Goal: Task Accomplishment & Management: Manage account settings

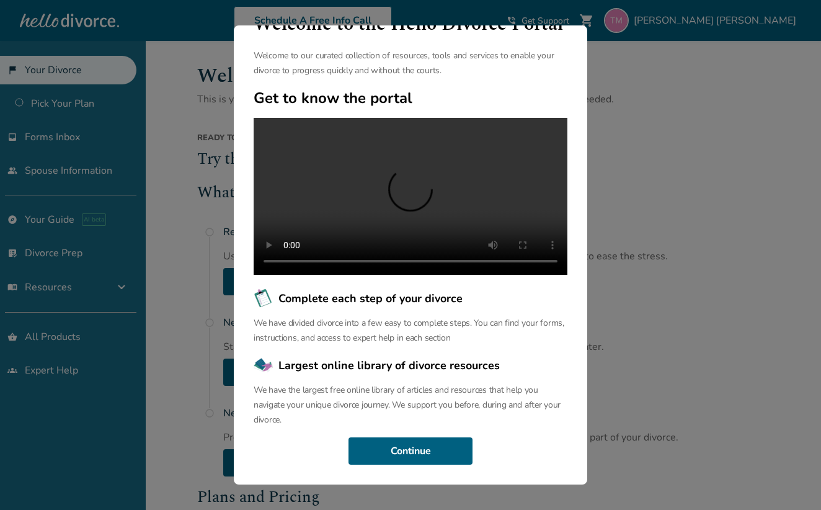
scroll to position [55, 0]
click at [386, 444] on button "Continue" at bounding box center [411, 450] width 124 height 27
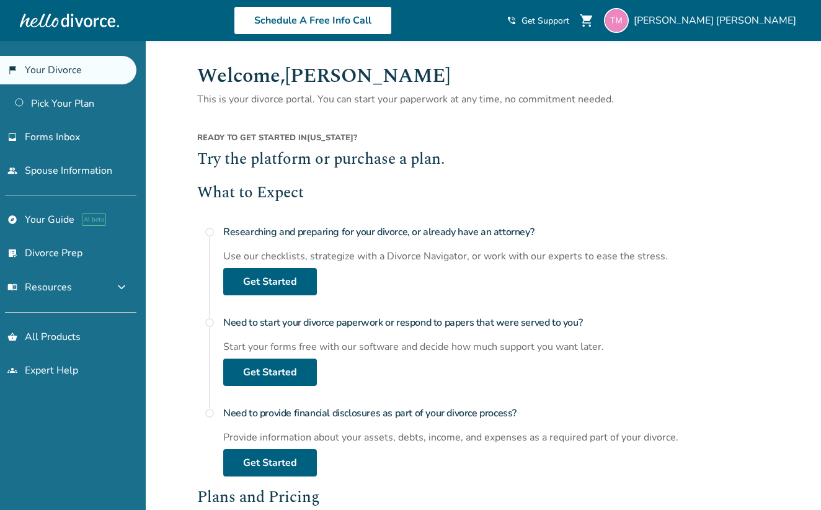
scroll to position [0, 0]
click at [68, 133] on span "Forms Inbox" at bounding box center [52, 137] width 55 height 14
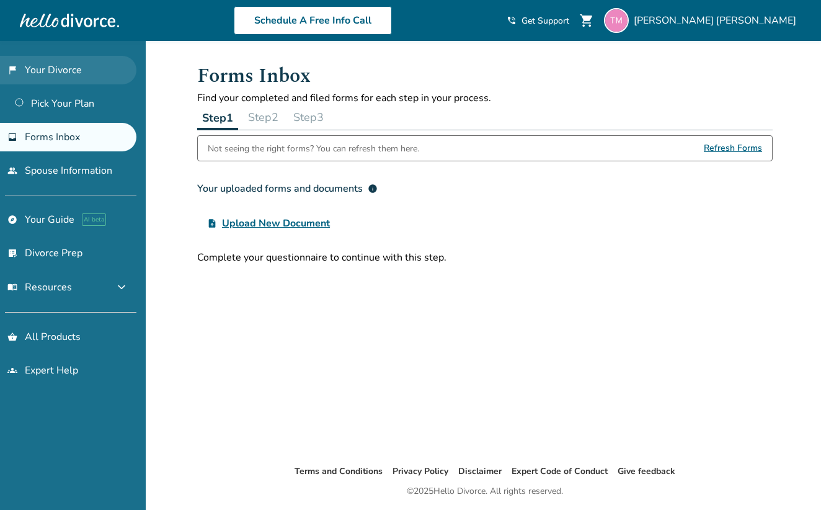
click at [50, 67] on link "flag_2 Your Divorce" at bounding box center [68, 70] width 136 height 29
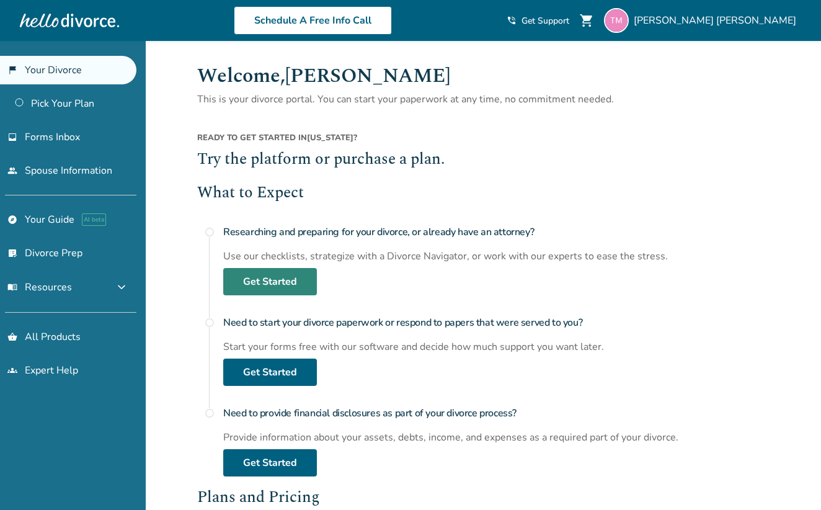
click at [279, 277] on link "Get Started" at bounding box center [270, 281] width 94 height 27
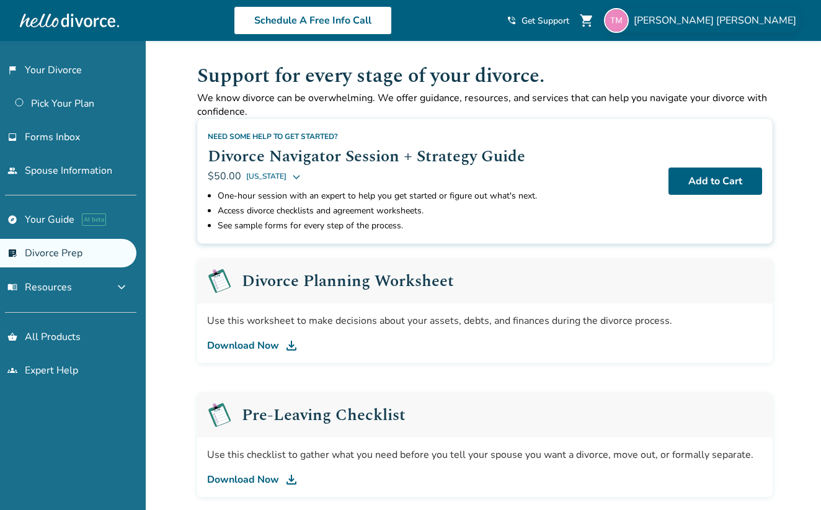
click at [761, 21] on span "[PERSON_NAME]" at bounding box center [717, 21] width 167 height 14
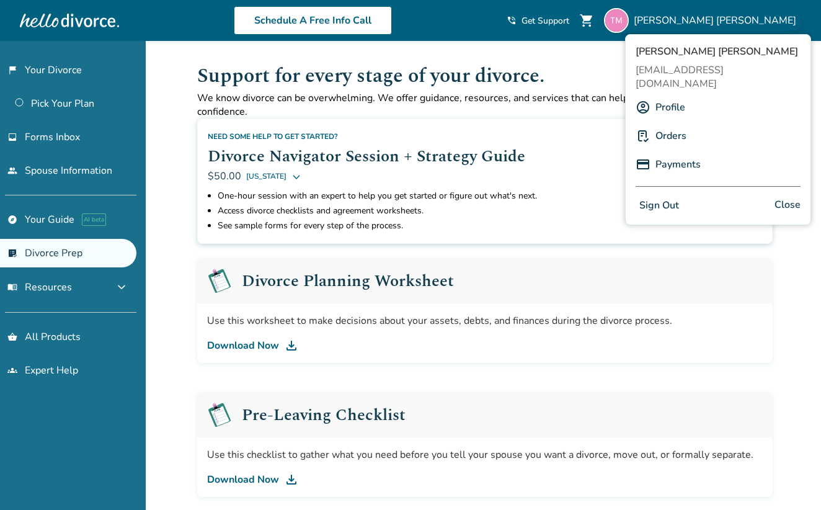
click at [672, 124] on link "Orders" at bounding box center [671, 136] width 31 height 24
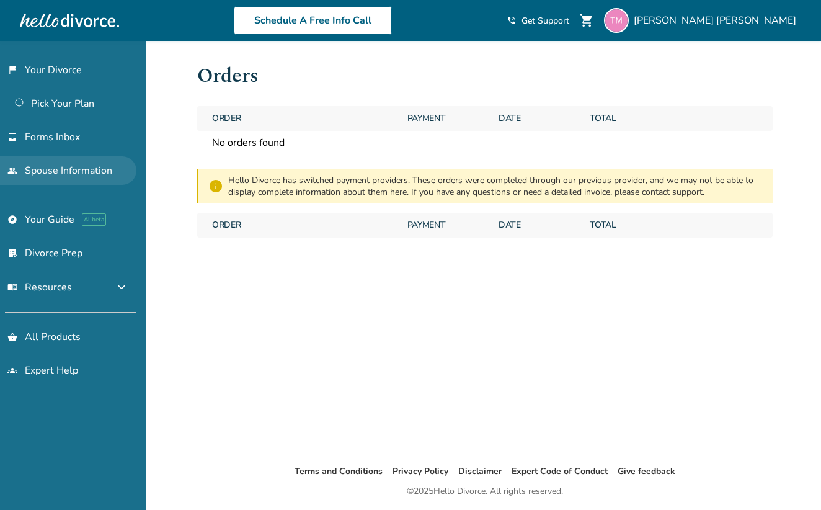
click at [83, 170] on link "people Spouse Information" at bounding box center [68, 170] width 136 height 29
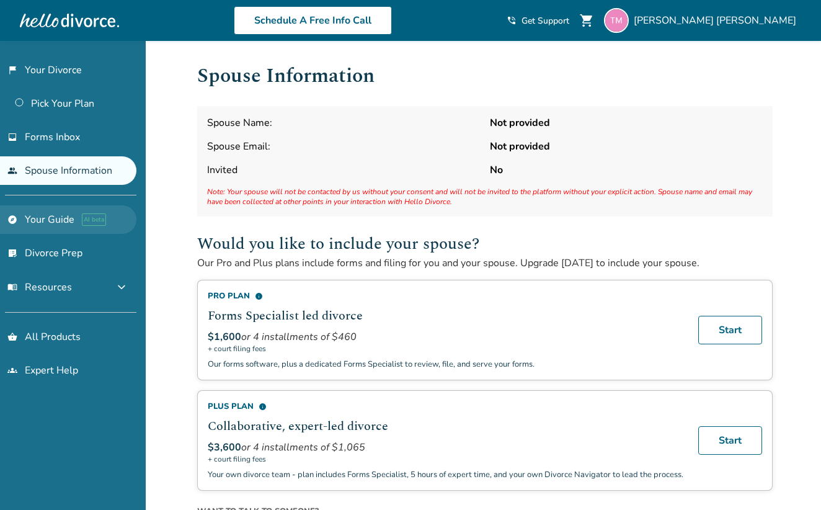
click at [61, 215] on link "explore Your Guide AI beta" at bounding box center [68, 219] width 136 height 29
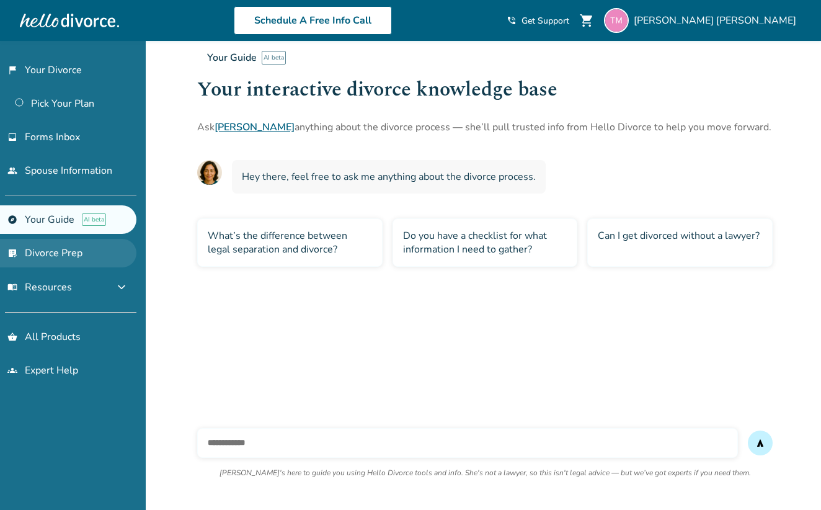
click at [61, 258] on link "list_alt_check Divorce Prep" at bounding box center [68, 253] width 136 height 29
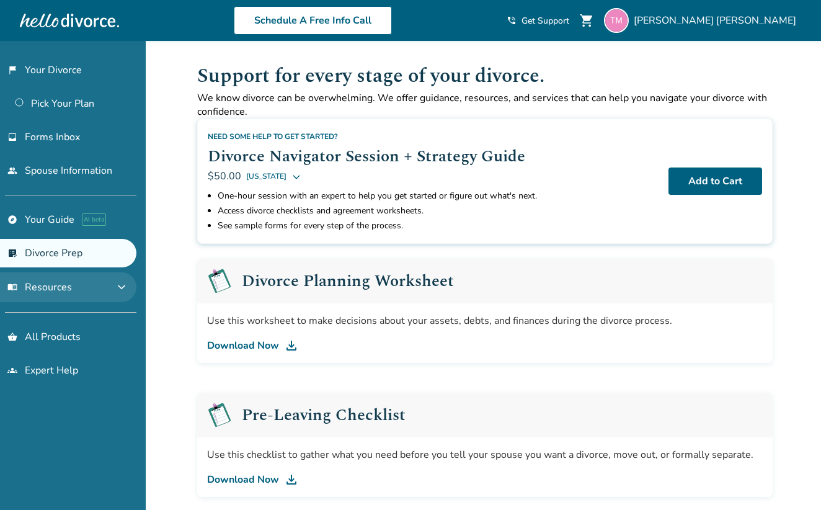
click at [60, 290] on span "menu_book Resources" at bounding box center [39, 287] width 65 height 14
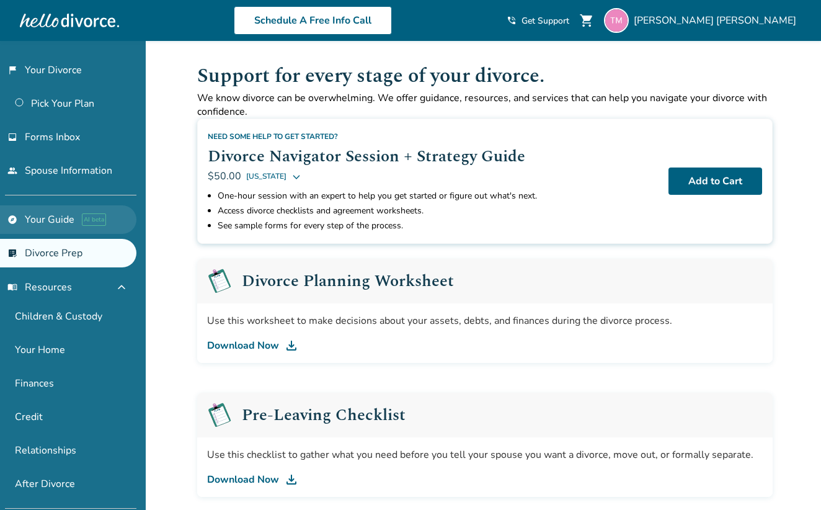
click at [60, 215] on link "explore Your Guide AI beta" at bounding box center [68, 219] width 136 height 29
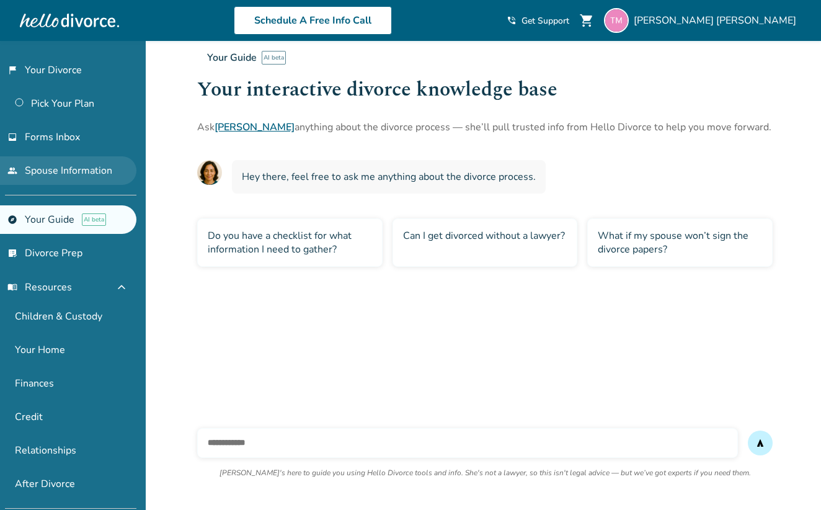
click at [59, 161] on link "people Spouse Information" at bounding box center [68, 170] width 136 height 29
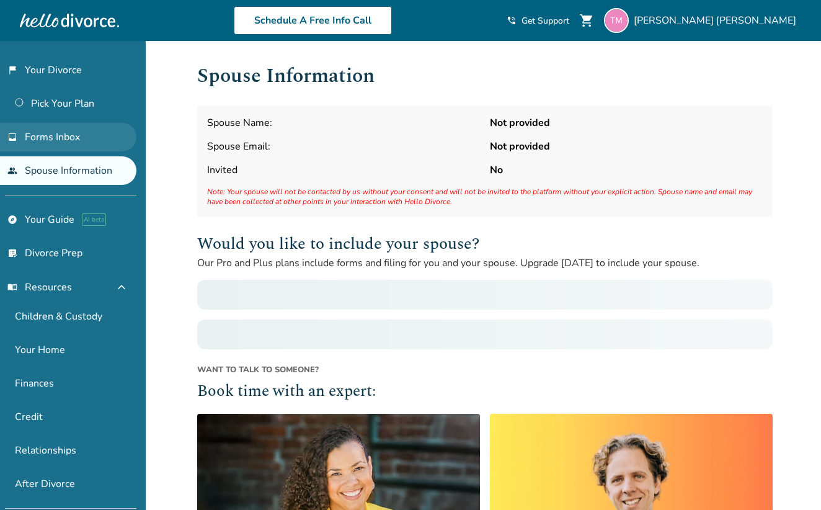
click at [57, 137] on span "Forms Inbox" at bounding box center [52, 137] width 55 height 14
